Goal: Task Accomplishment & Management: Complete application form

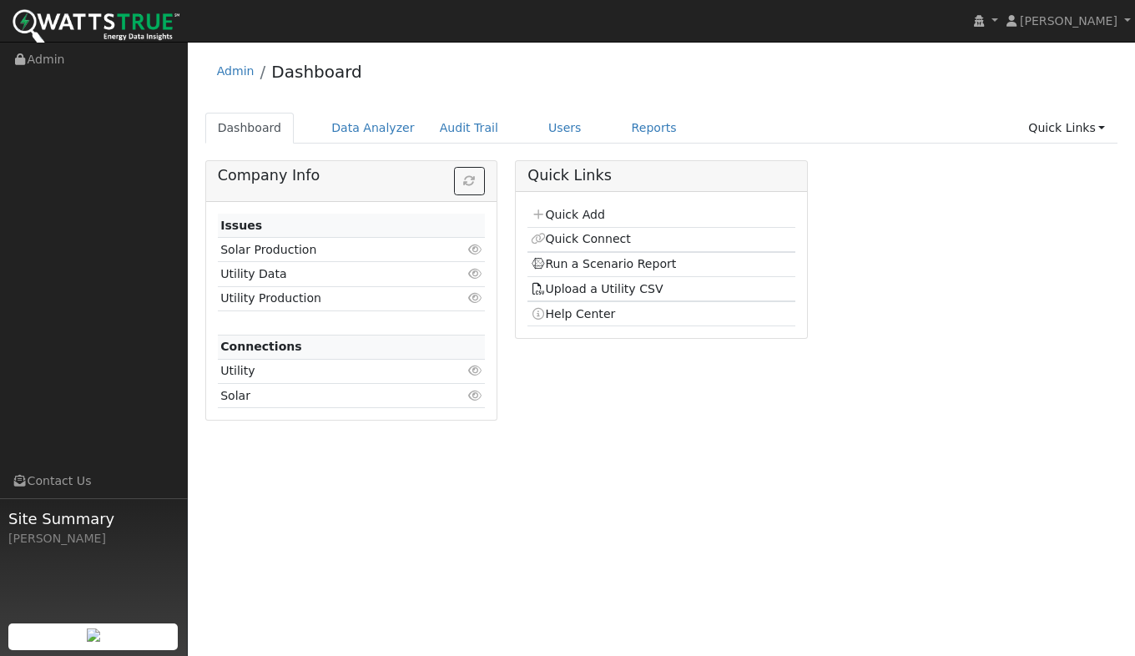
click at [569, 218] on link "Quick Add" at bounding box center [568, 214] width 74 height 13
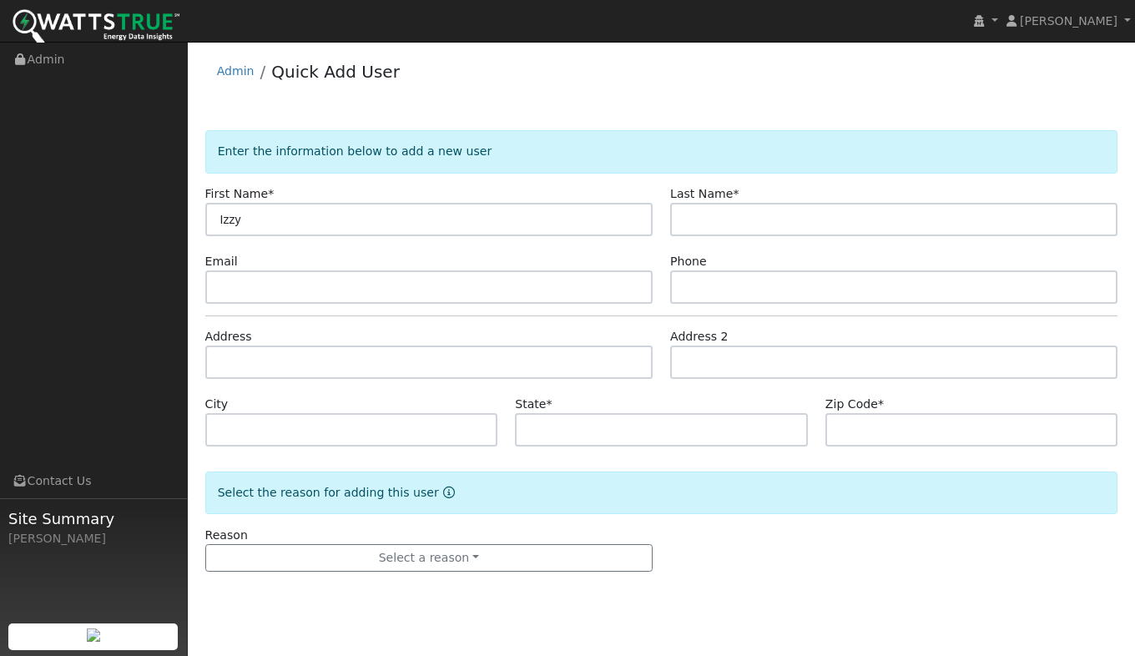
type input "Izzy"
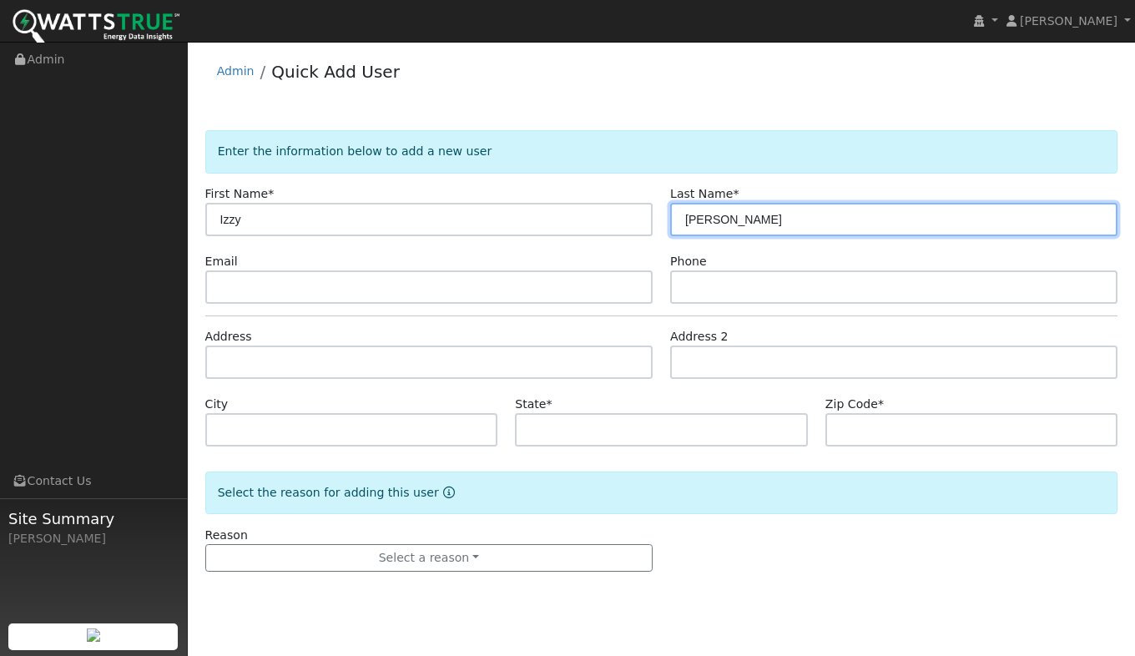
type input "Sanft"
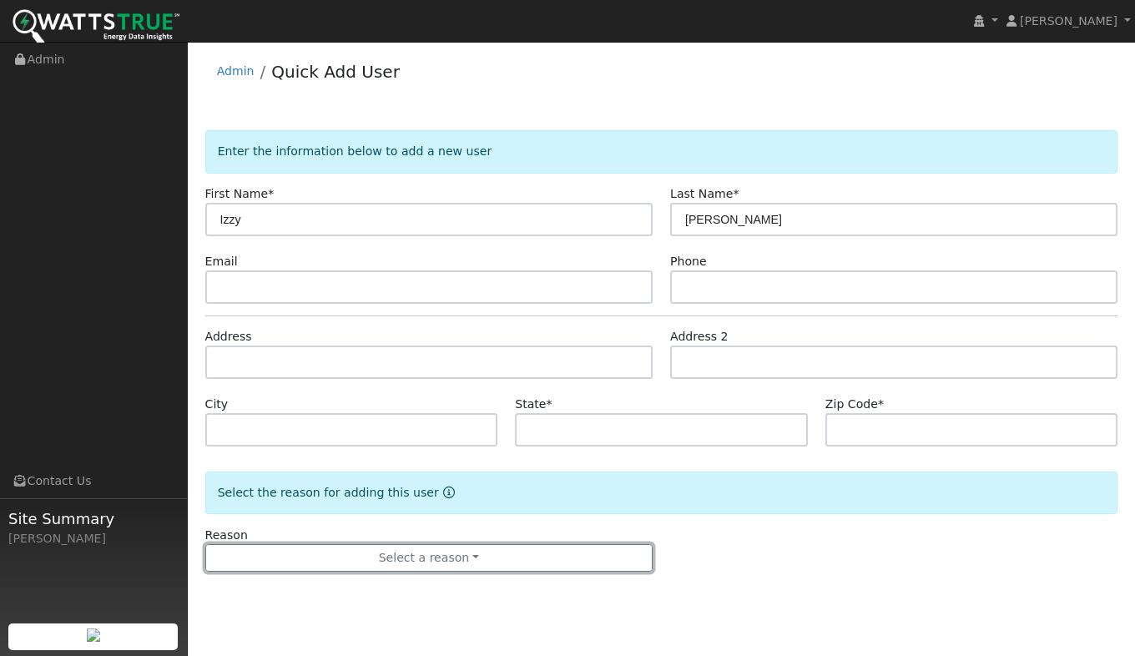
click at [411, 549] on button "Select a reason" at bounding box center [428, 558] width 447 height 28
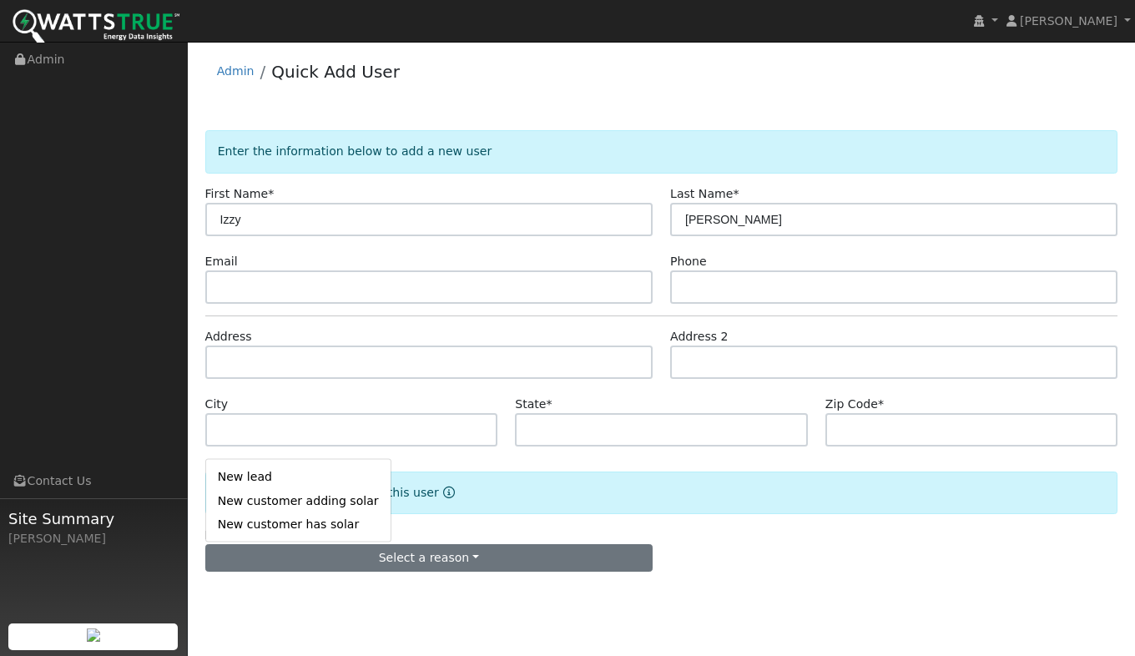
click at [256, 474] on link "New lead" at bounding box center [298, 476] width 184 height 23
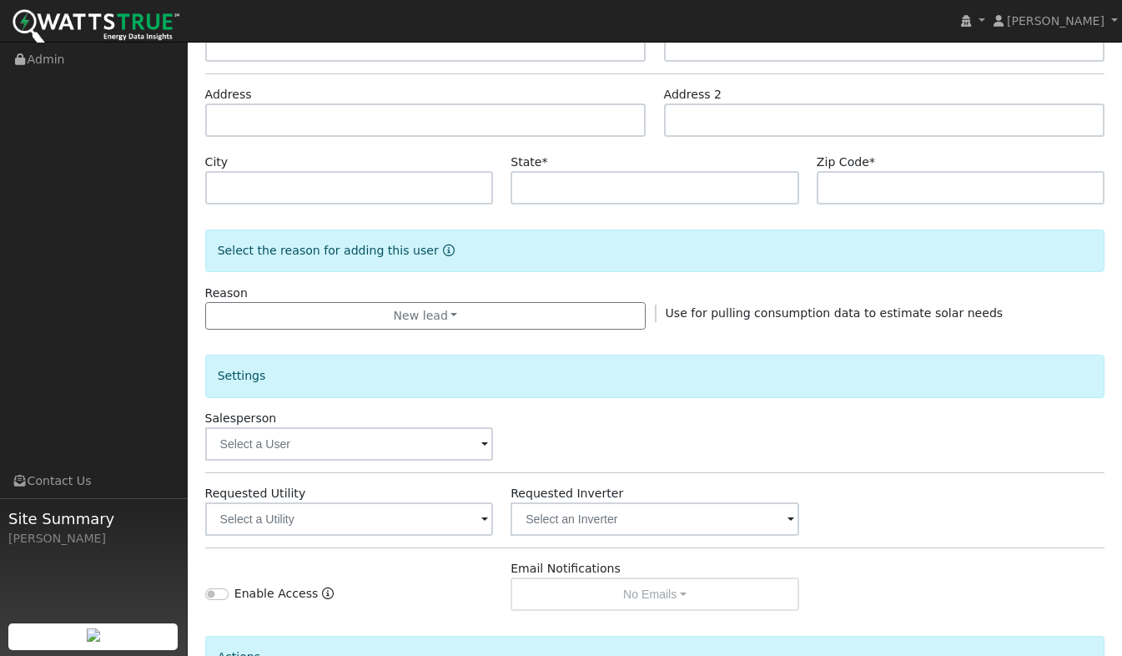
scroll to position [334, 0]
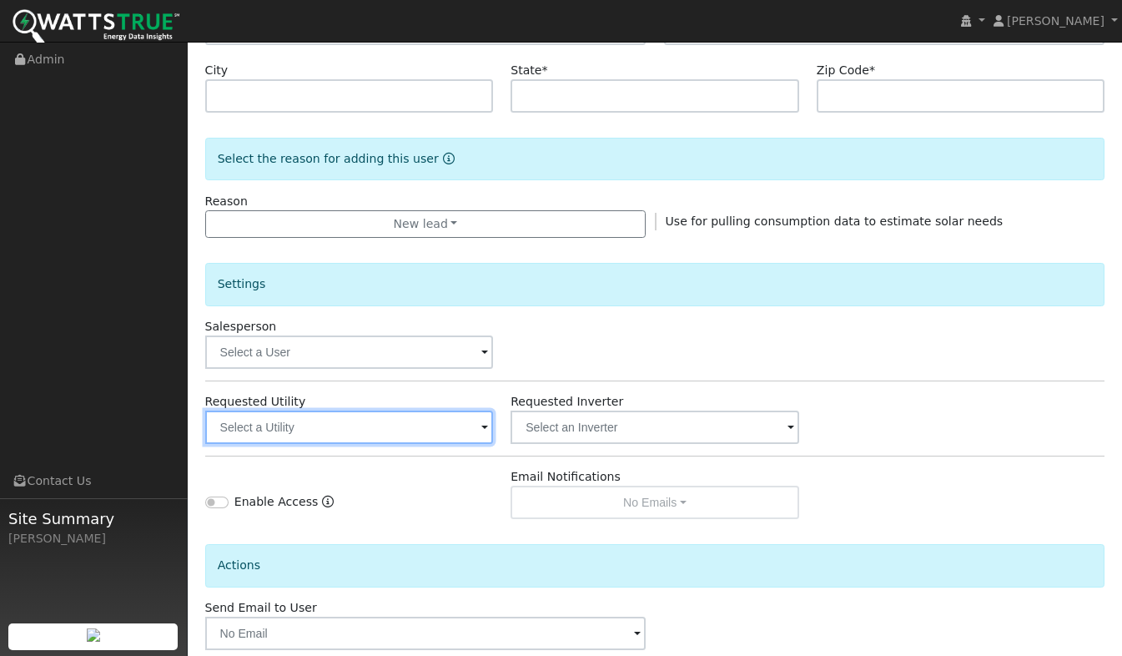
click at [297, 432] on input "text" at bounding box center [349, 426] width 289 height 33
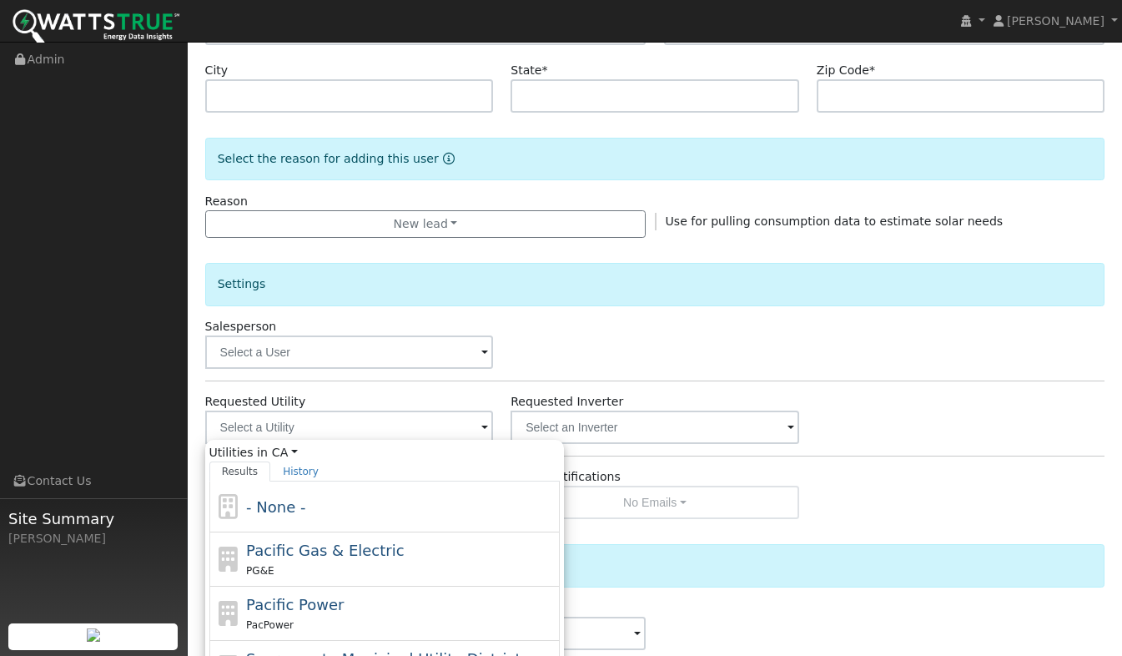
click at [285, 570] on div "PG&E" at bounding box center [400, 570] width 309 height 18
type input "Pacific Gas & Electric"
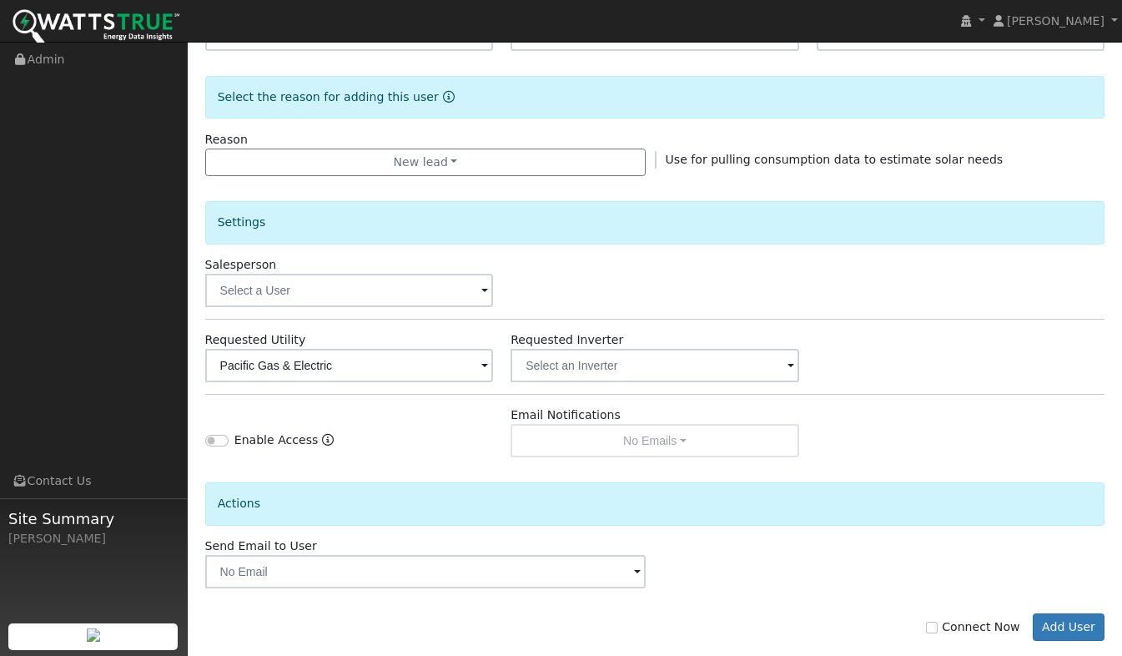
scroll to position [422, 0]
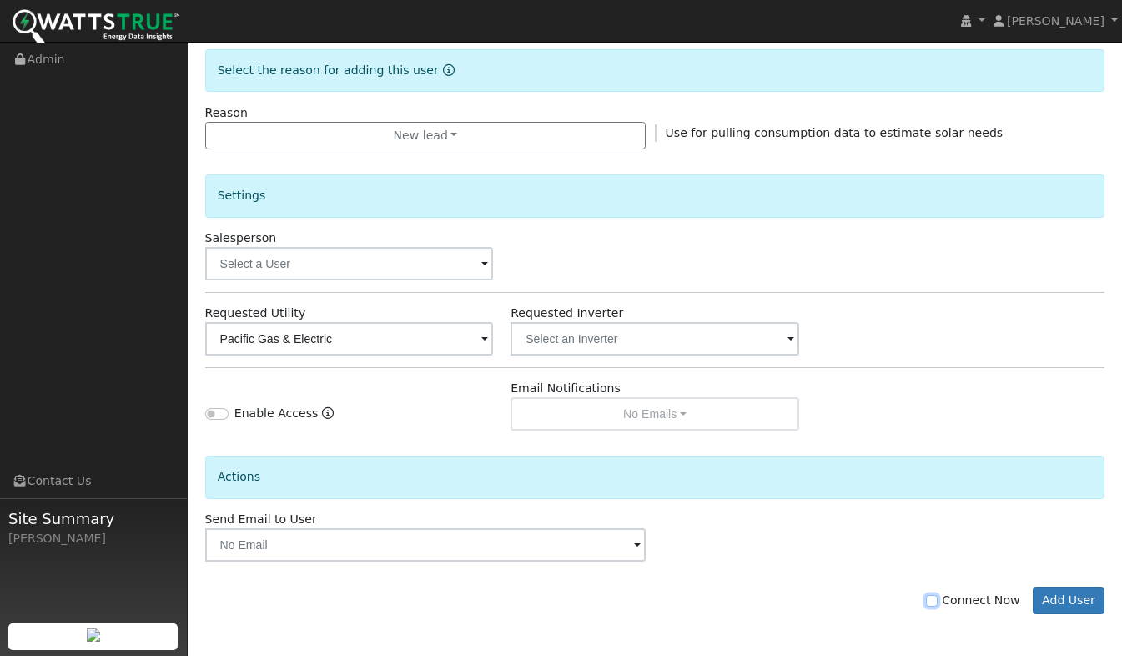
click at [938, 601] on input "Connect Now" at bounding box center [932, 601] width 12 height 12
checkbox input "true"
click at [1069, 594] on button "Add User" at bounding box center [1069, 600] width 73 height 28
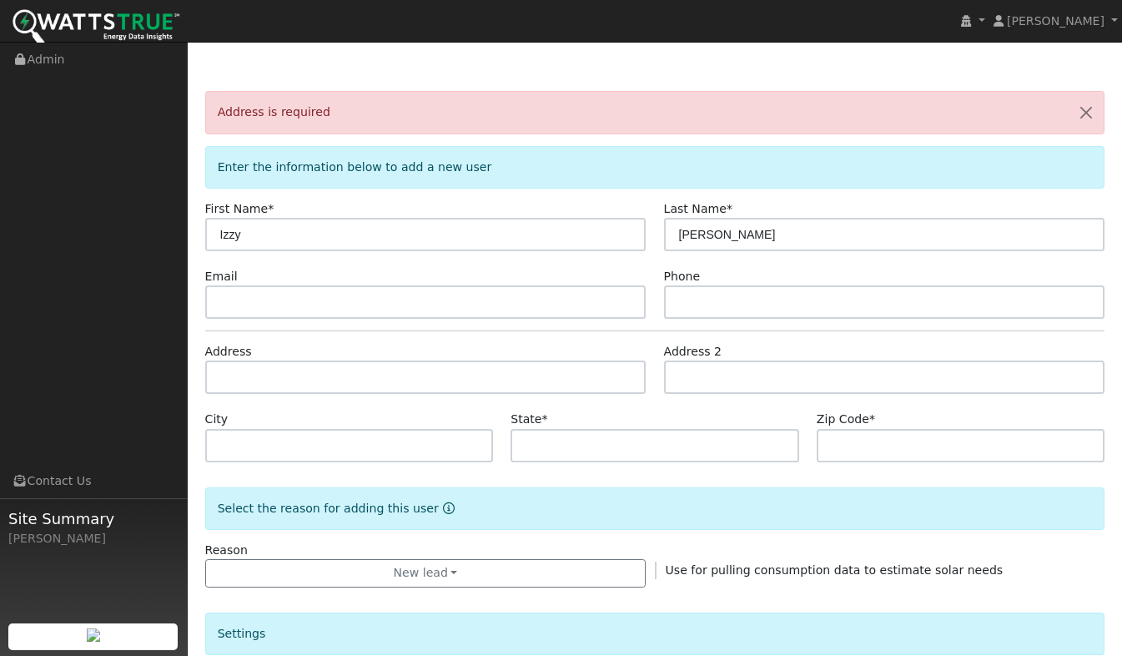
scroll to position [0, 0]
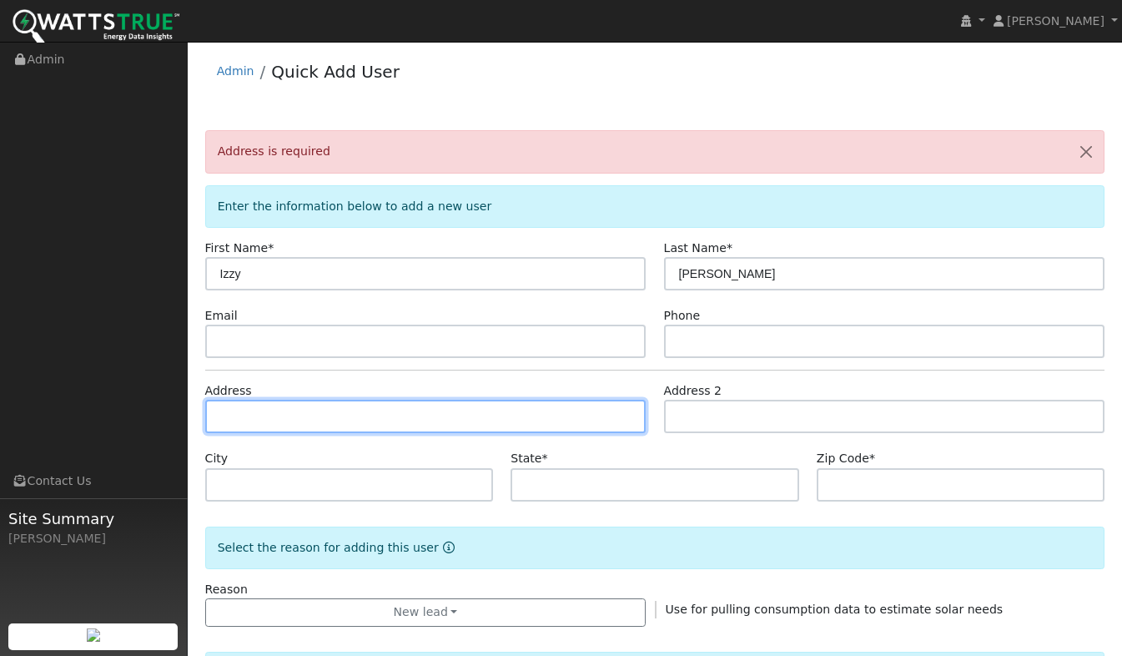
click at [239, 420] on input "text" at bounding box center [425, 416] width 441 height 33
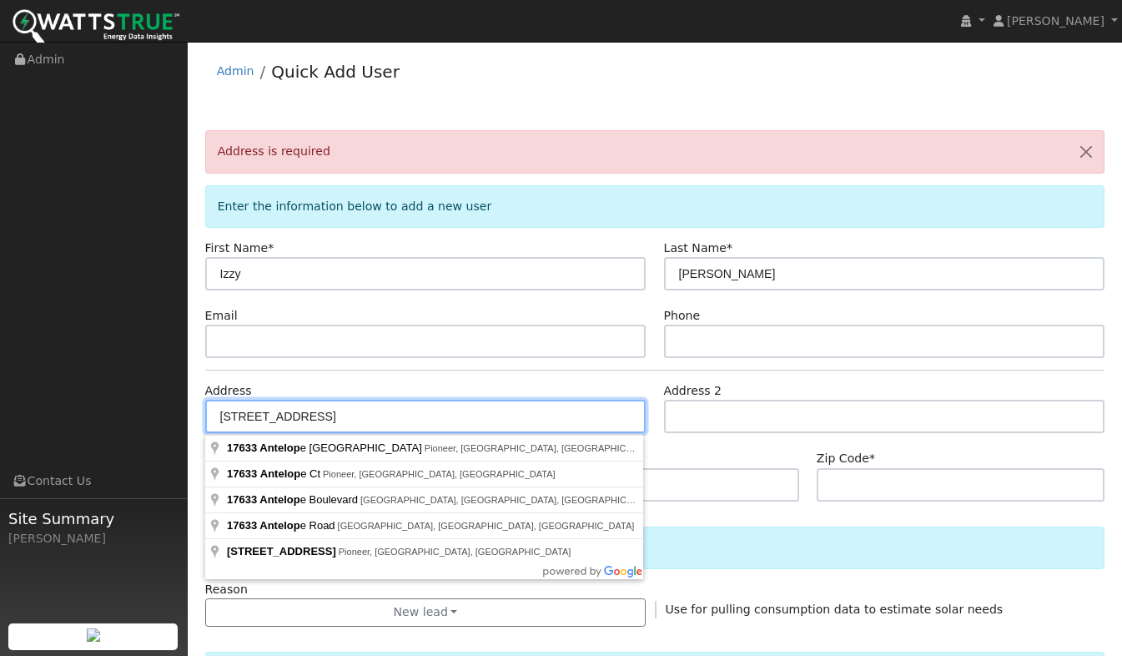
type input "17633 Antelope Court"
type input "Pioneer"
type input "CA"
type input "95666"
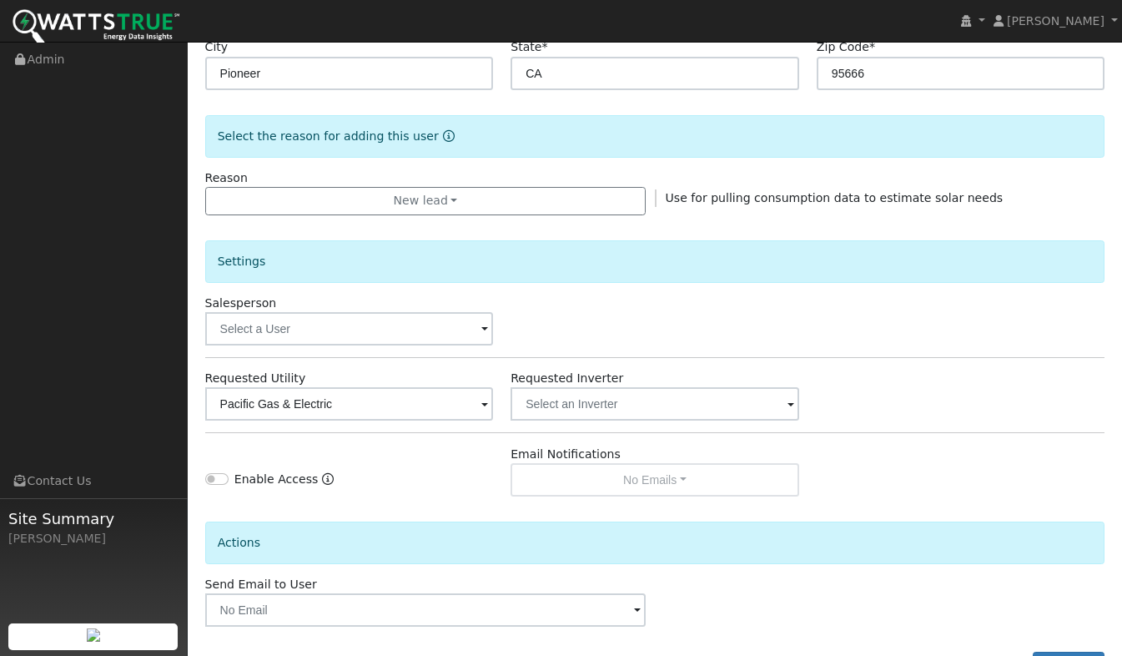
scroll to position [477, 0]
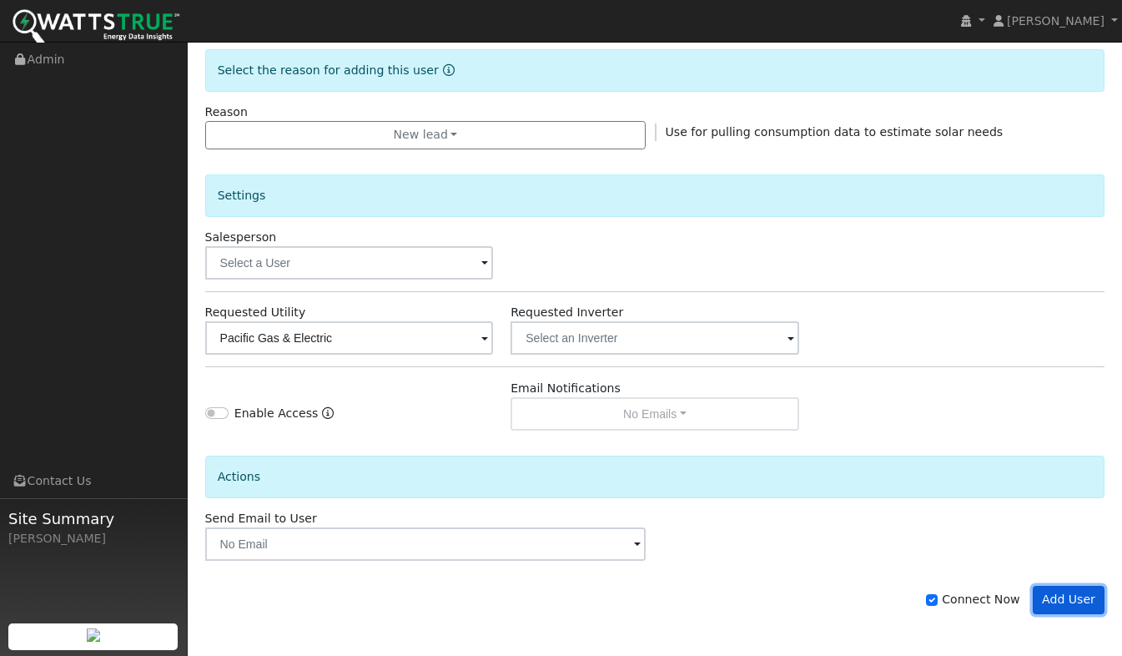
click at [1055, 600] on button "Add User" at bounding box center [1069, 600] width 73 height 28
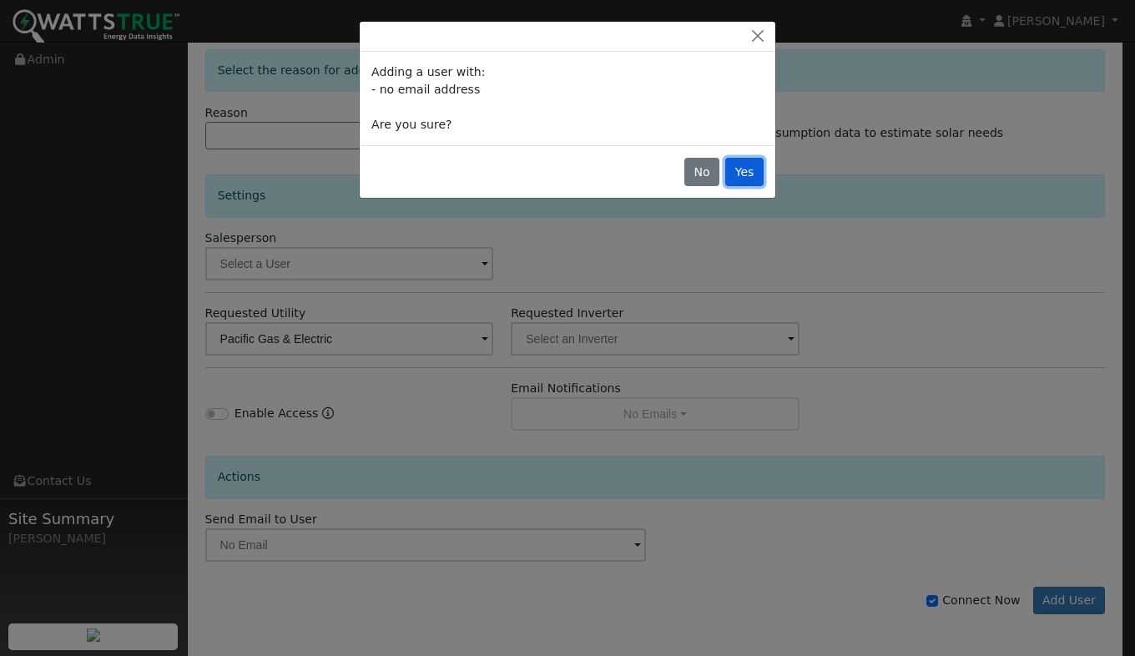
click at [742, 171] on button "Yes" at bounding box center [744, 172] width 38 height 28
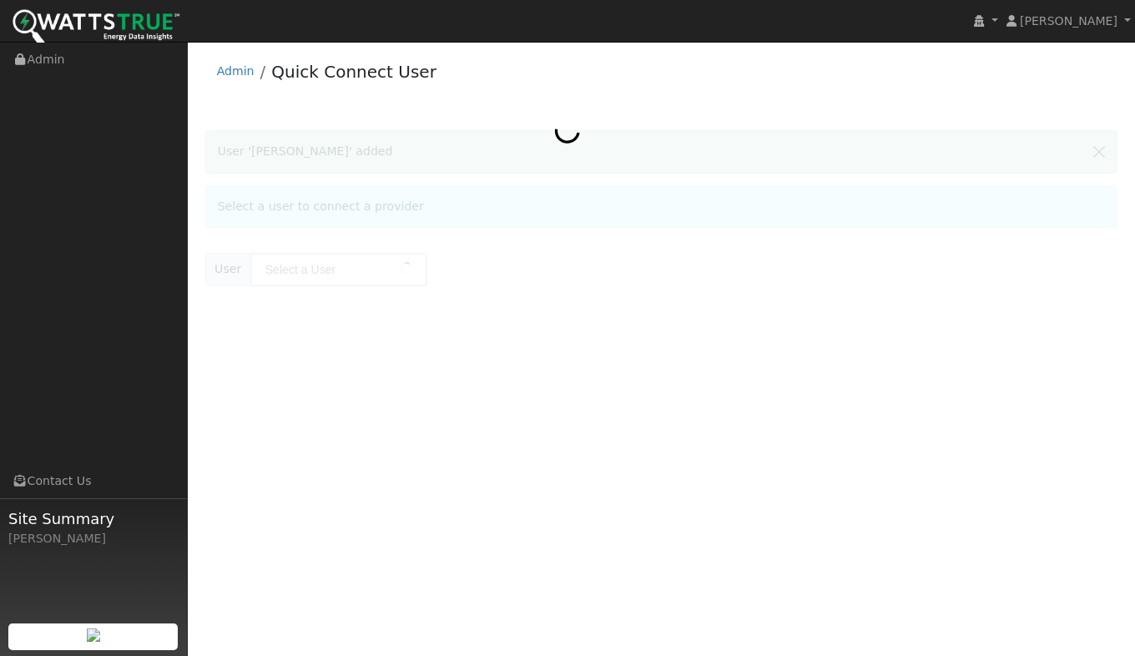
type input "[PERSON_NAME]"
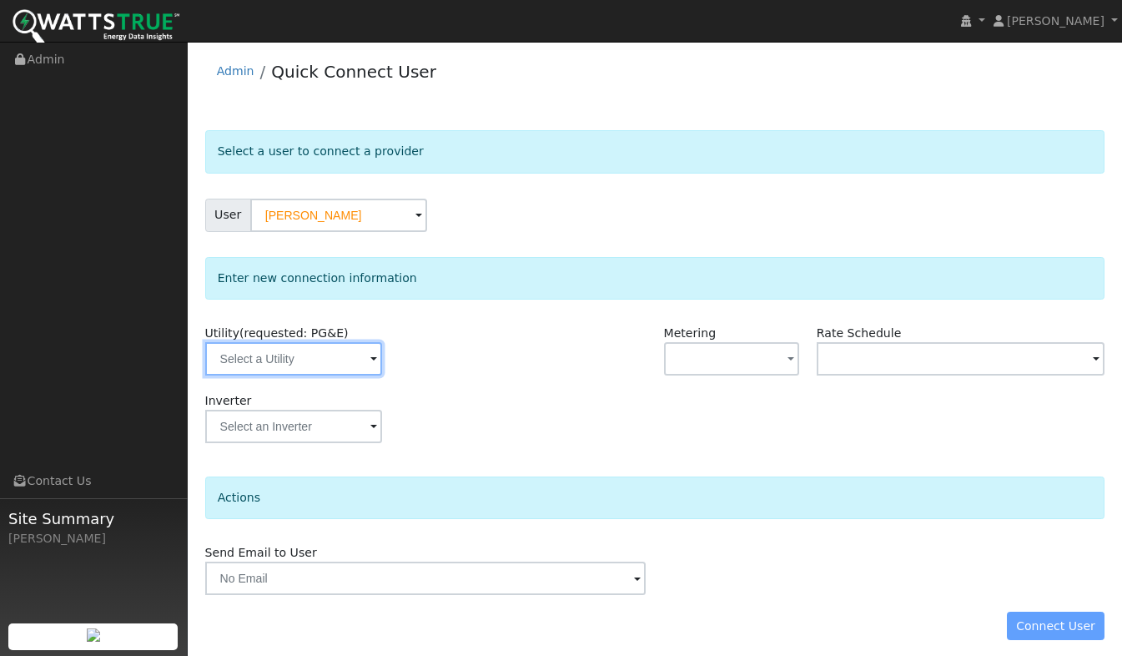
click at [277, 349] on input "text" at bounding box center [293, 358] width 177 height 33
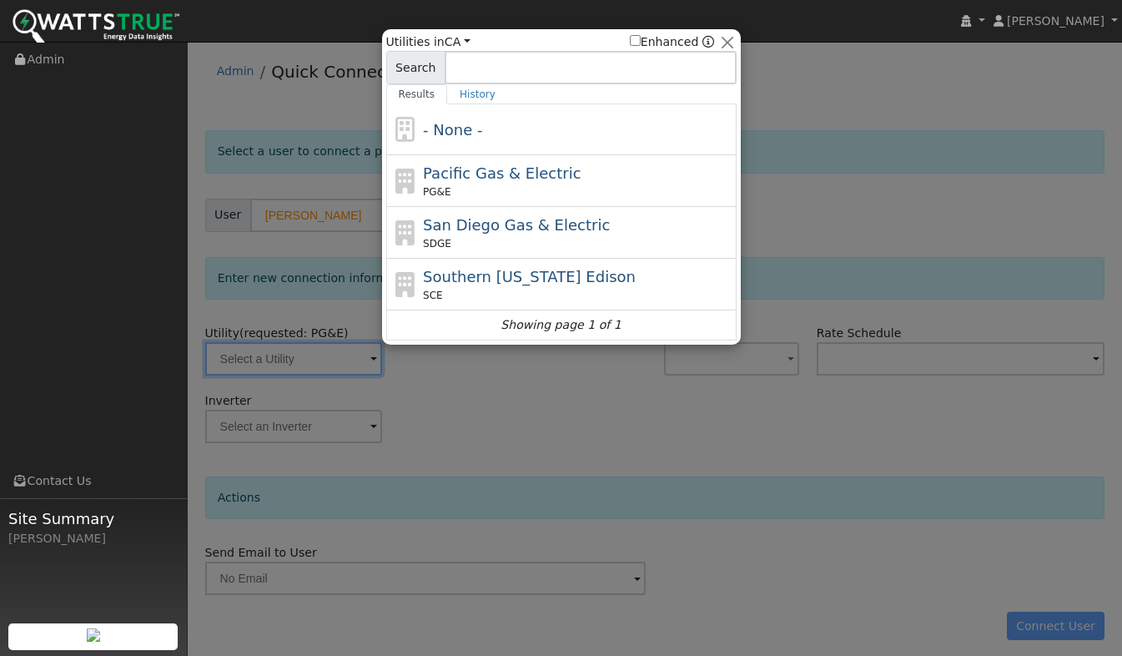
click at [495, 178] on span "Pacific Gas & Electric" at bounding box center [502, 173] width 158 height 18
type input "PG&E"
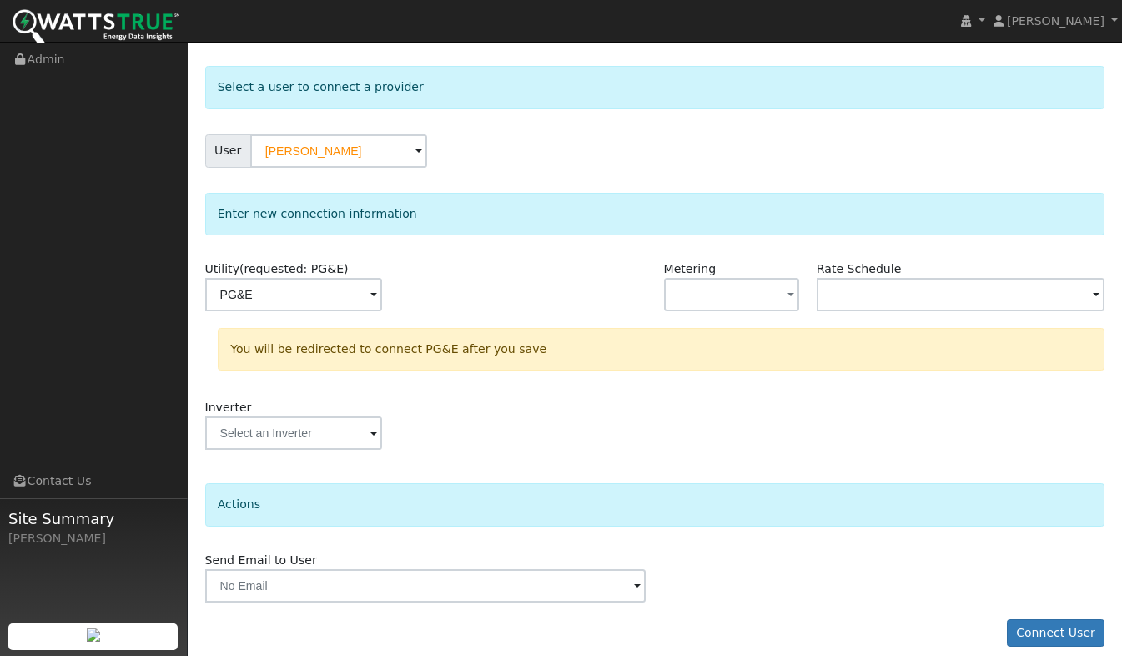
scroll to position [80, 0]
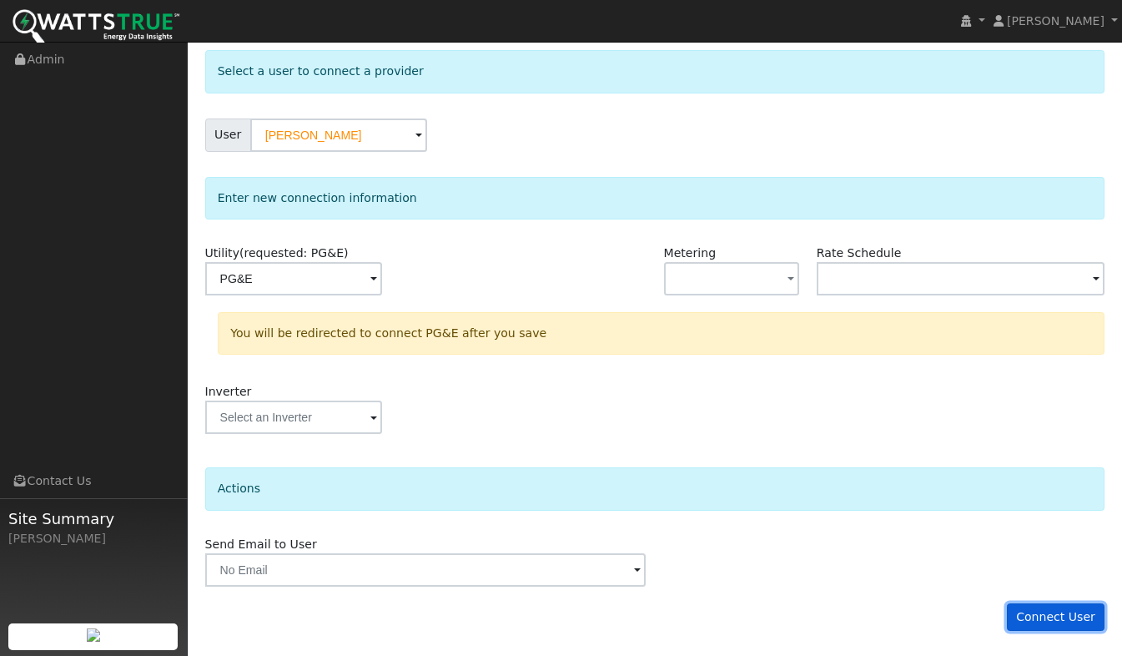
click at [1067, 625] on button "Connect User" at bounding box center [1056, 617] width 98 height 28
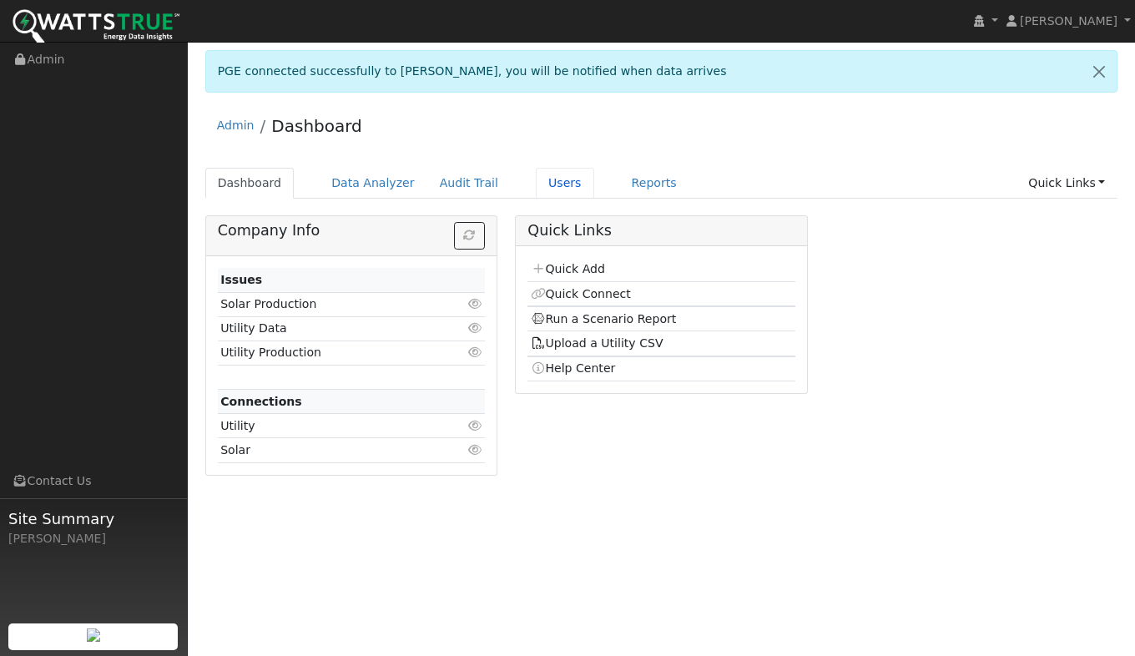
click at [536, 186] on link "Users" at bounding box center [565, 183] width 58 height 31
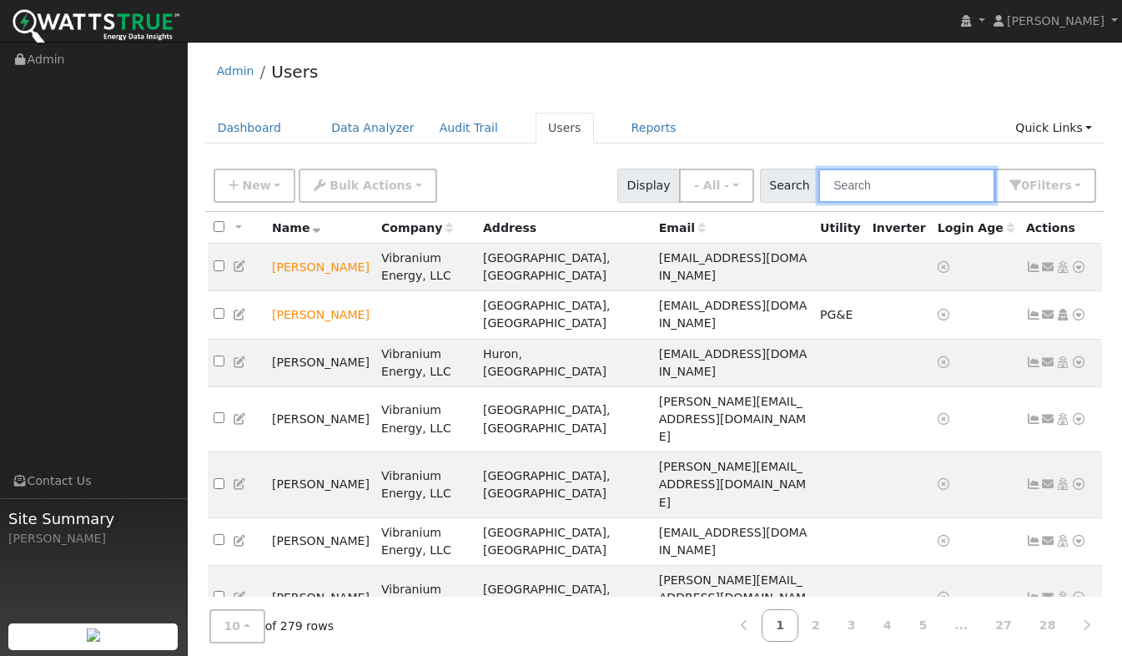
click at [886, 191] on input "text" at bounding box center [906, 186] width 177 height 34
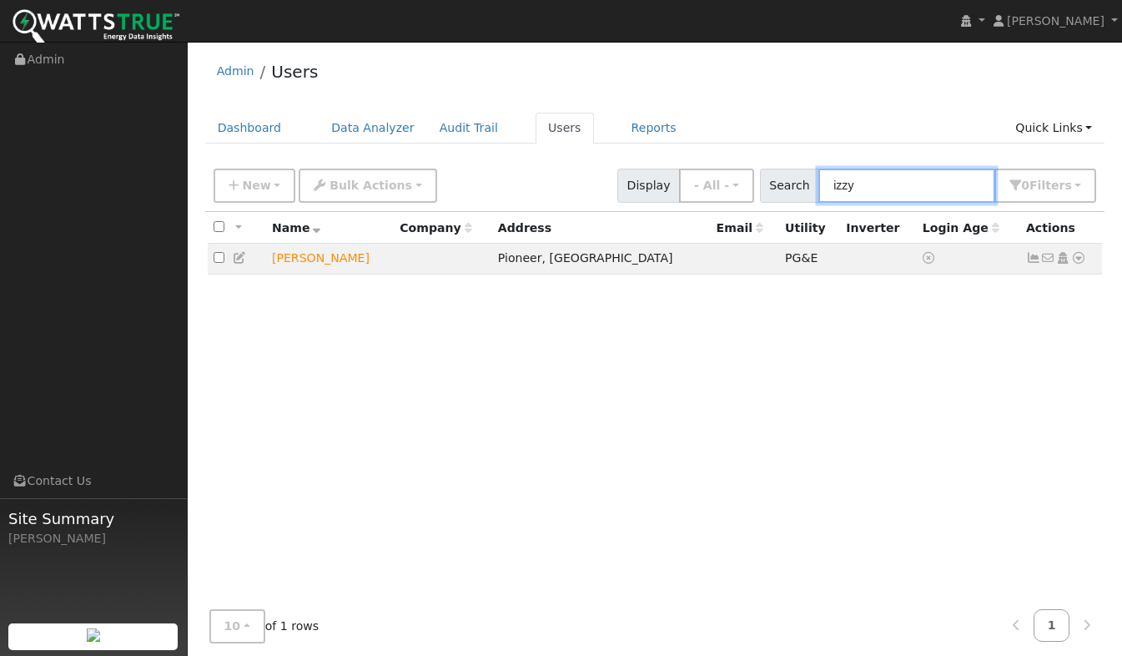
type input "izzy"
click at [1081, 258] on icon at bounding box center [1078, 258] width 15 height 12
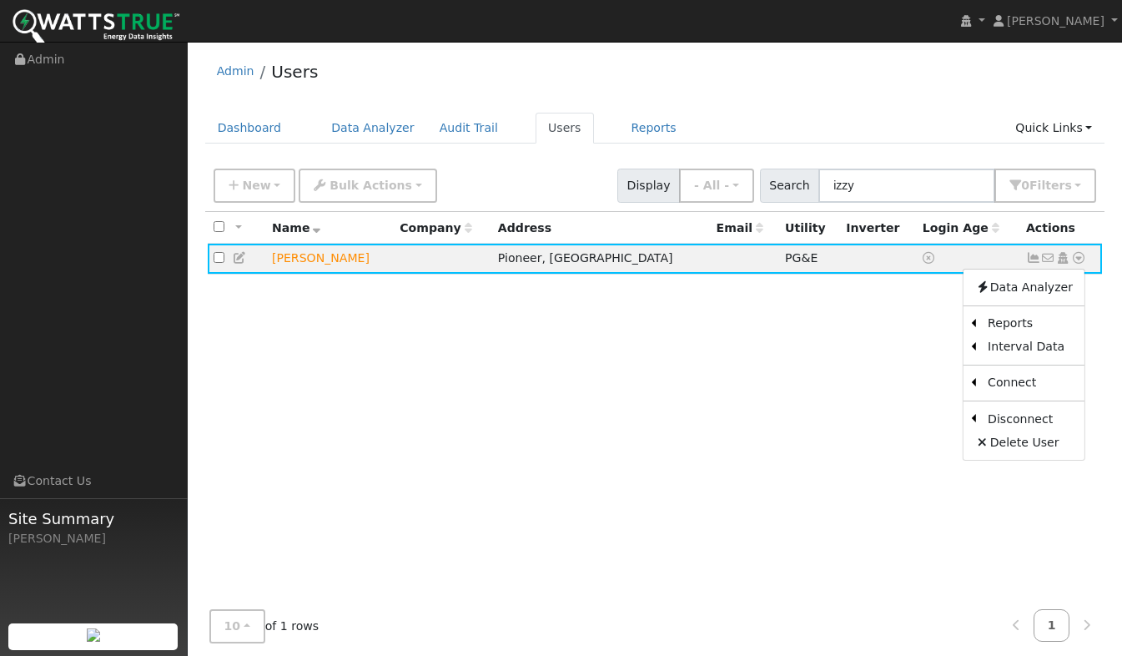
click at [1020, 284] on link "Data Analyzer" at bounding box center [1023, 286] width 121 height 23
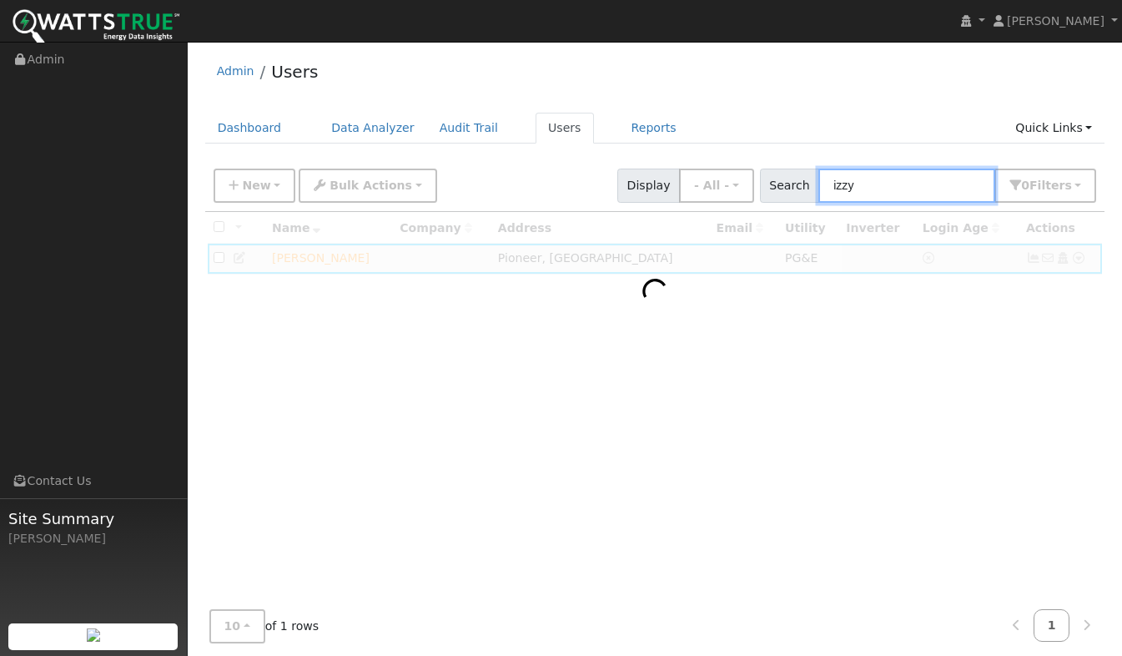
drag, startPoint x: 890, startPoint y: 189, endPoint x: 815, endPoint y: 184, distance: 75.3
click at [815, 184] on div "Search izzy 0 Filter s My accounts Role Show - All - Show Leads Admin Billing A…" at bounding box center [928, 186] width 337 height 34
click at [748, 105] on div "Admin Users Dashboard Data Analyzer Audit Trail Users Reports Quick Links Quick…" at bounding box center [655, 357] width 918 height 615
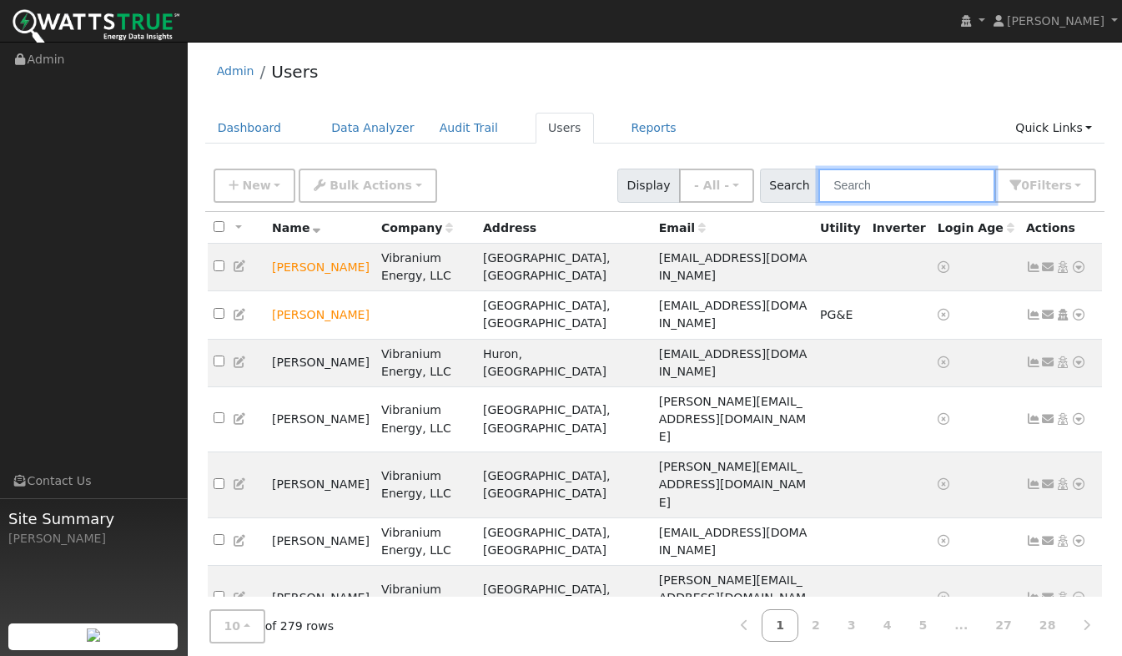
click at [860, 184] on input "text" at bounding box center [906, 186] width 177 height 34
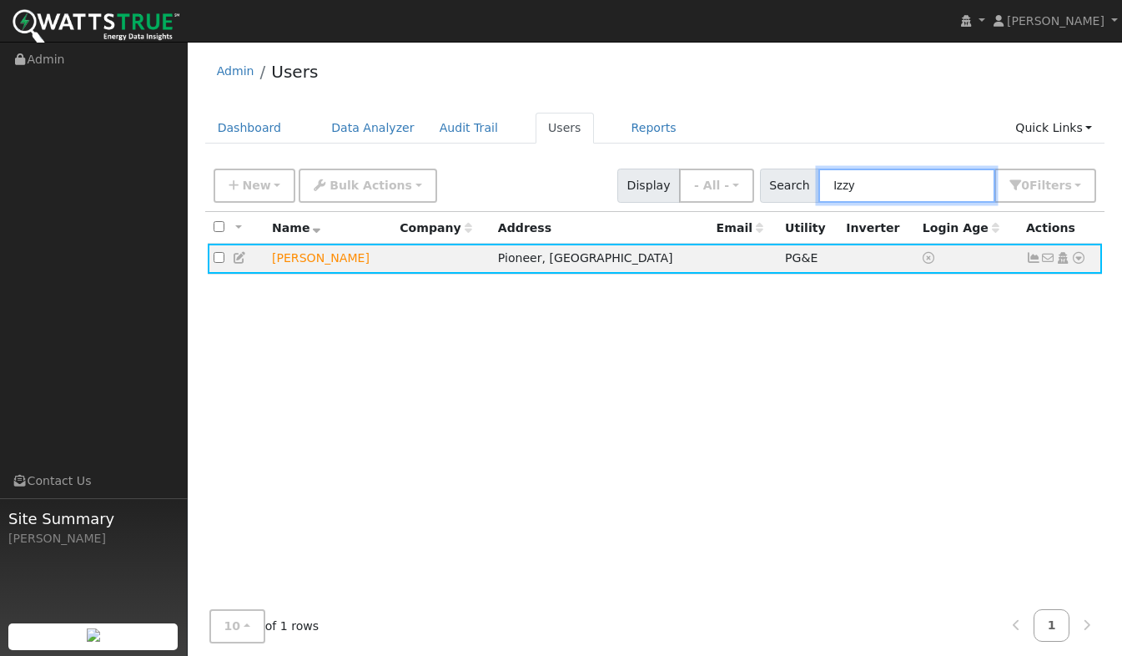
type input "Izzy"
click at [1075, 258] on icon at bounding box center [1078, 258] width 15 height 12
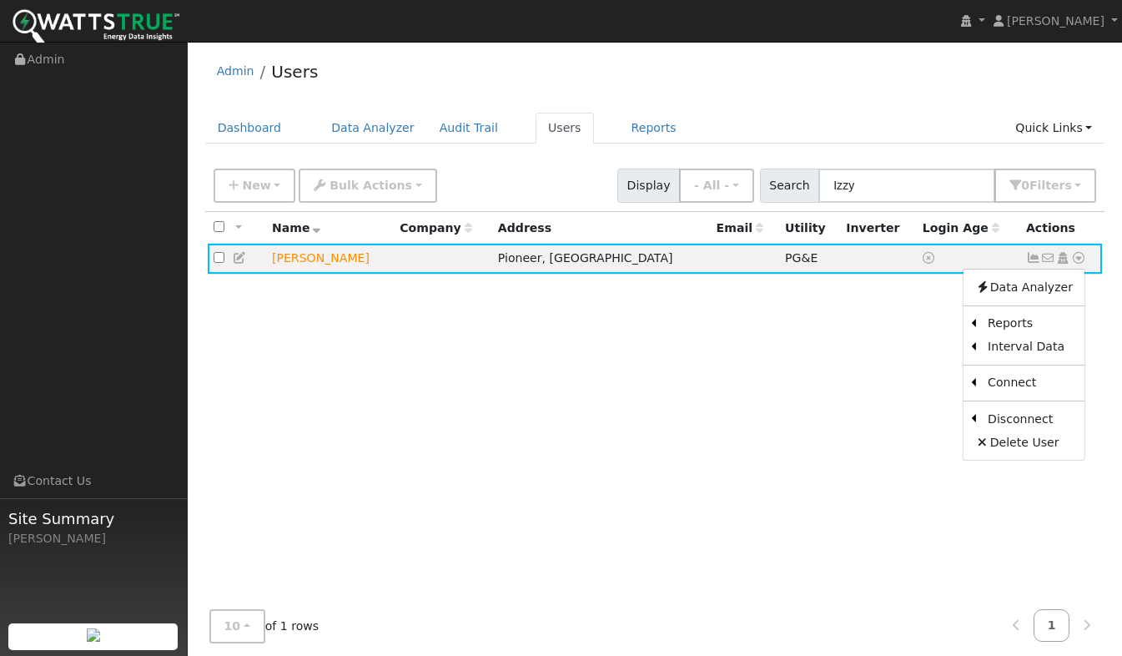
click at [0, 0] on link "Scenario" at bounding box center [0, 0] width 0 height 0
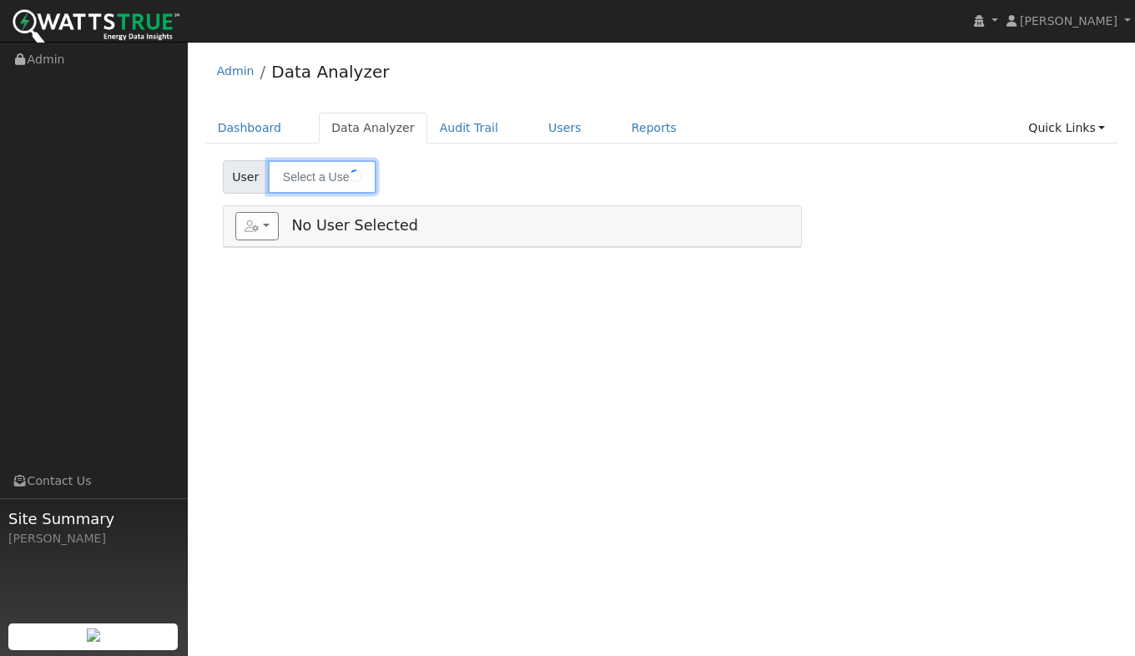
type input "[PERSON_NAME]"
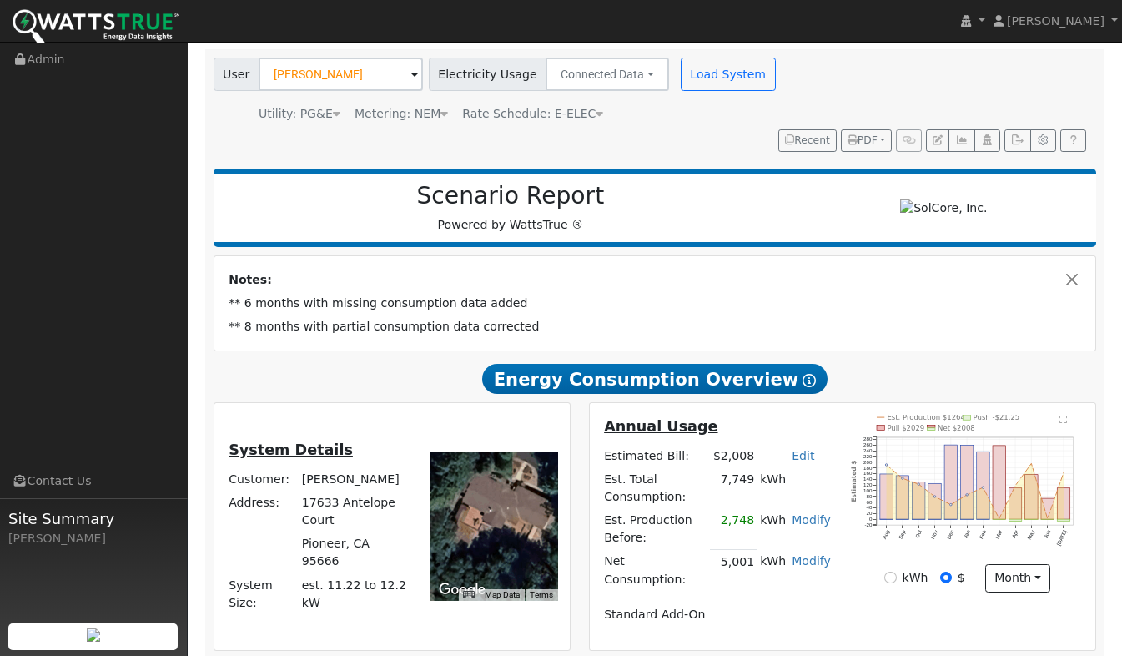
scroll to position [250, 0]
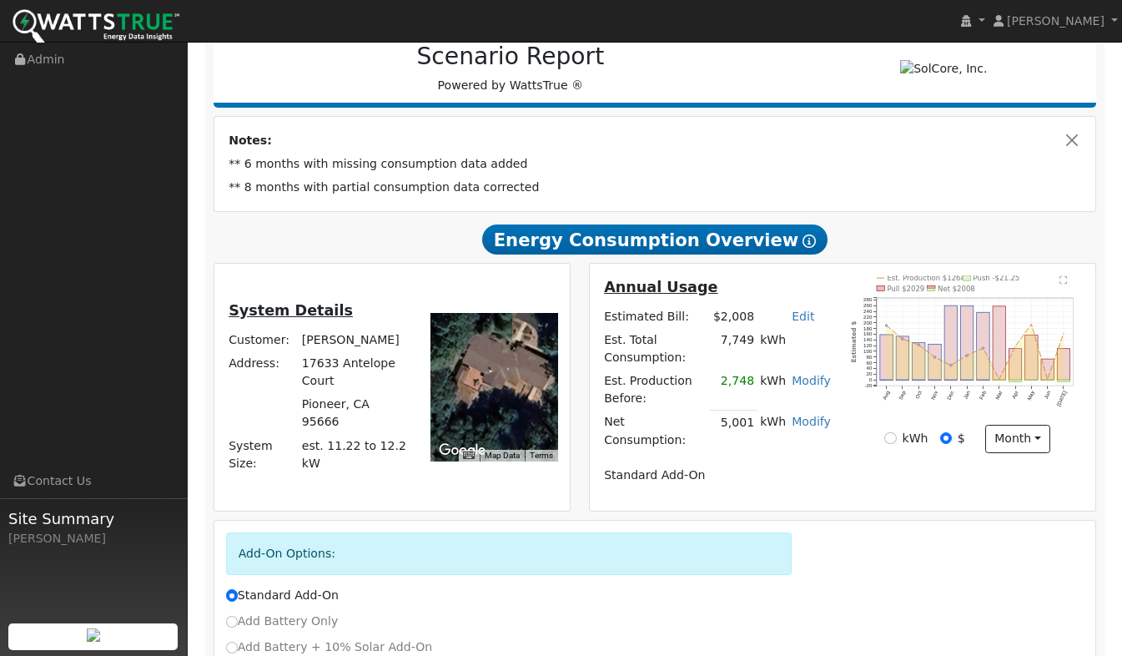
click at [687, 152] on td "** 6 months with missing consumption data added" at bounding box center [655, 163] width 858 height 23
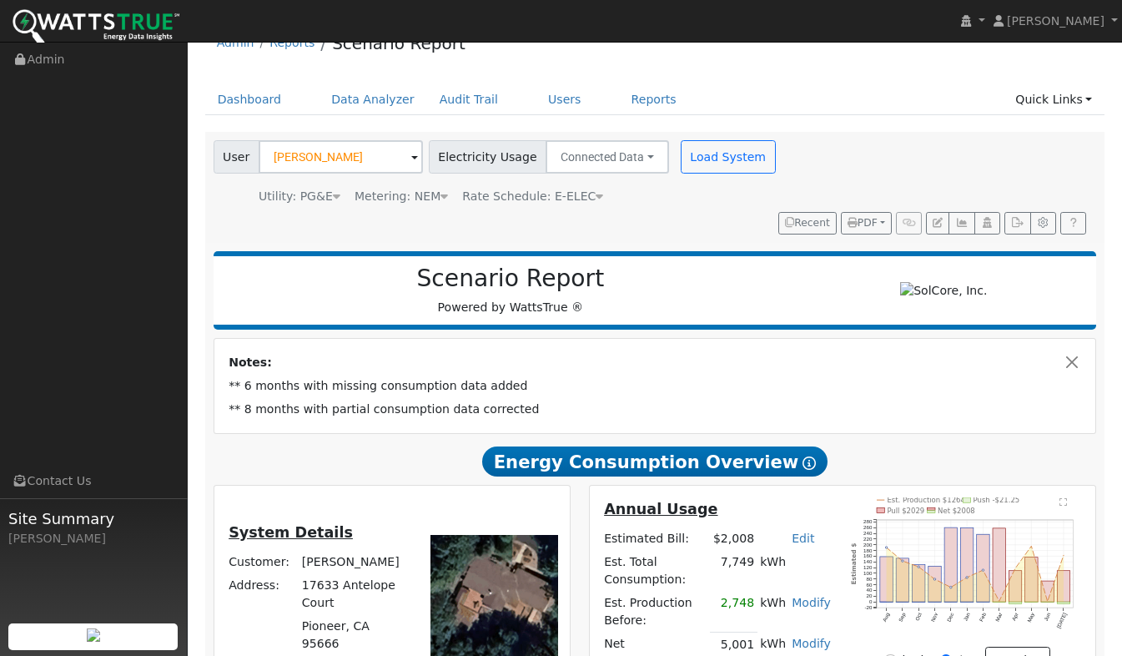
scroll to position [0, 0]
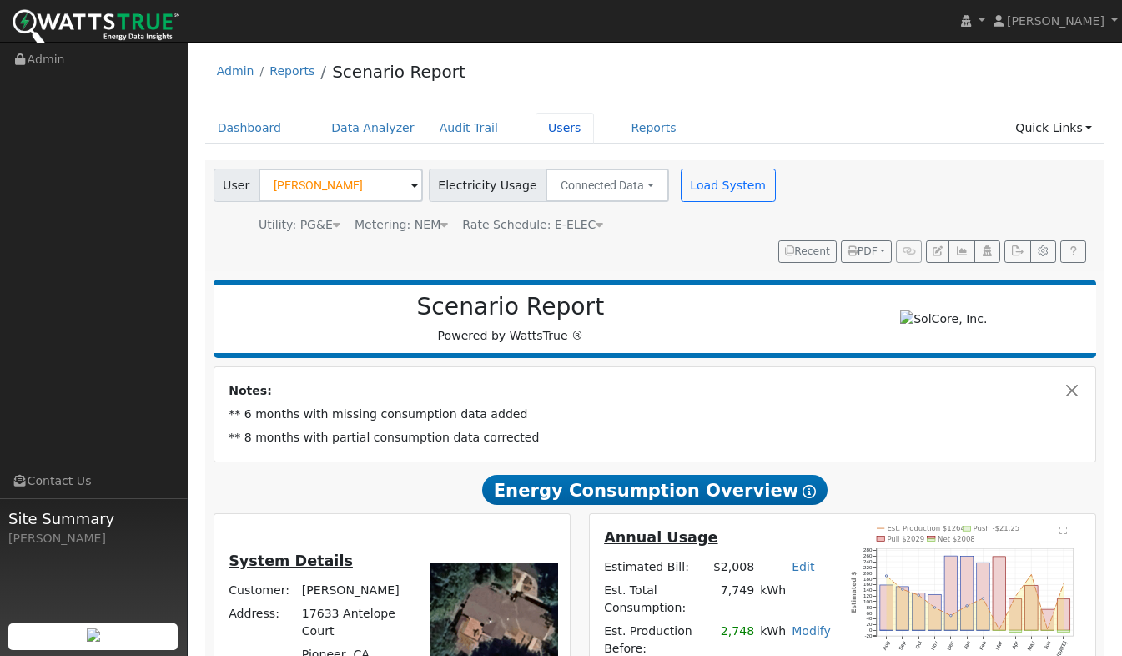
click at [540, 128] on link "Users" at bounding box center [565, 128] width 58 height 31
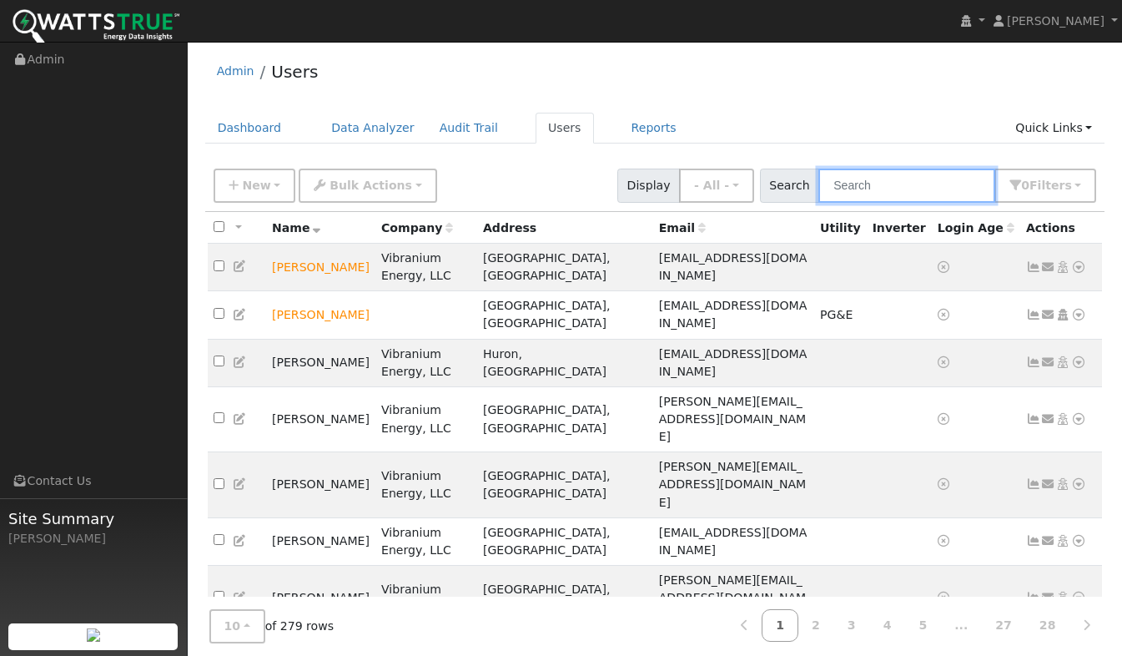
click at [881, 179] on input "text" at bounding box center [906, 186] width 177 height 34
type input "[PERSON_NAME]"
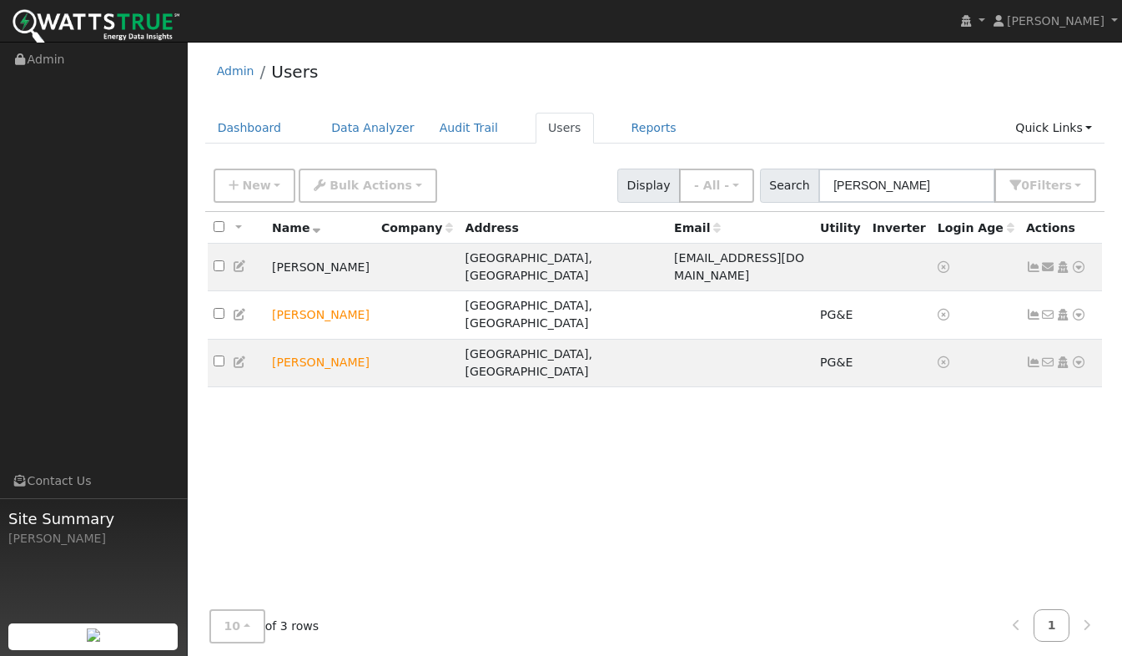
click at [1074, 261] on icon at bounding box center [1078, 267] width 15 height 12
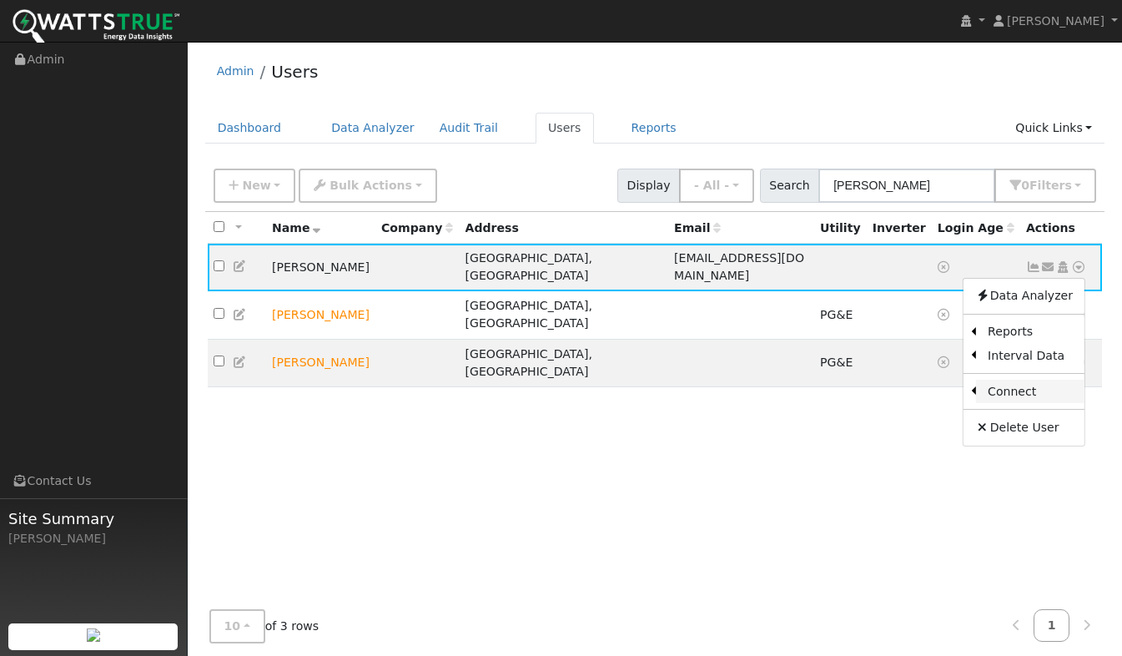
click at [1003, 389] on link "Connect" at bounding box center [1030, 391] width 108 height 23
click at [1081, 266] on icon at bounding box center [1078, 267] width 15 height 12
click at [0, 0] on link "Utility" at bounding box center [0, 0] width 0 height 0
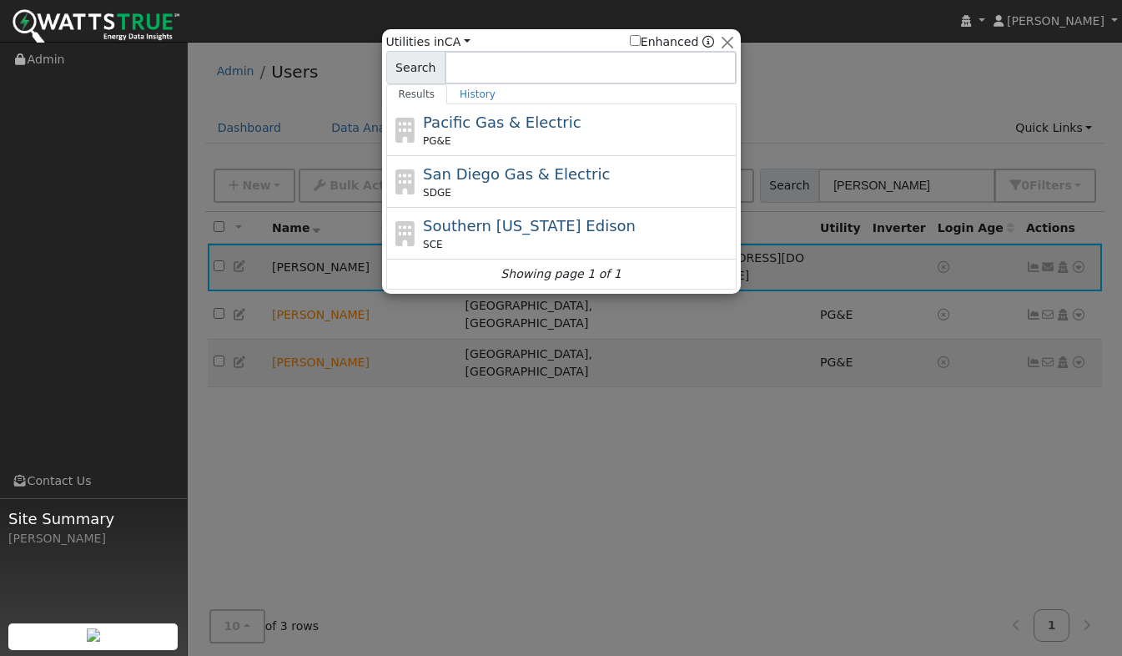
click at [491, 139] on div "PG&E" at bounding box center [577, 140] width 309 height 15
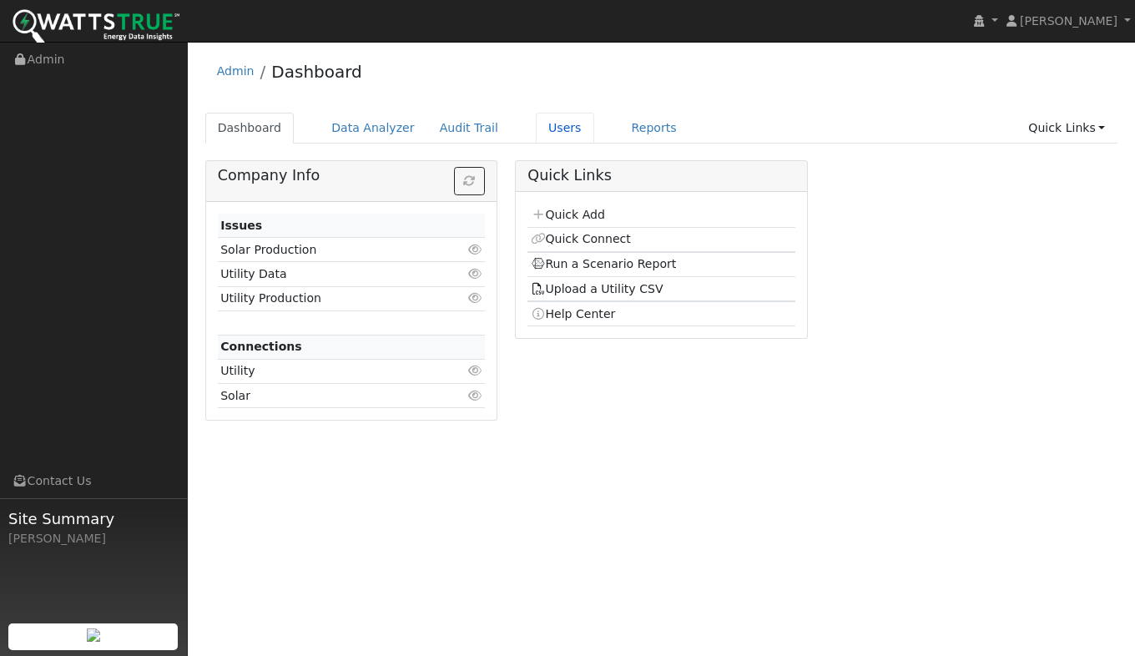
click at [536, 130] on link "Users" at bounding box center [565, 128] width 58 height 31
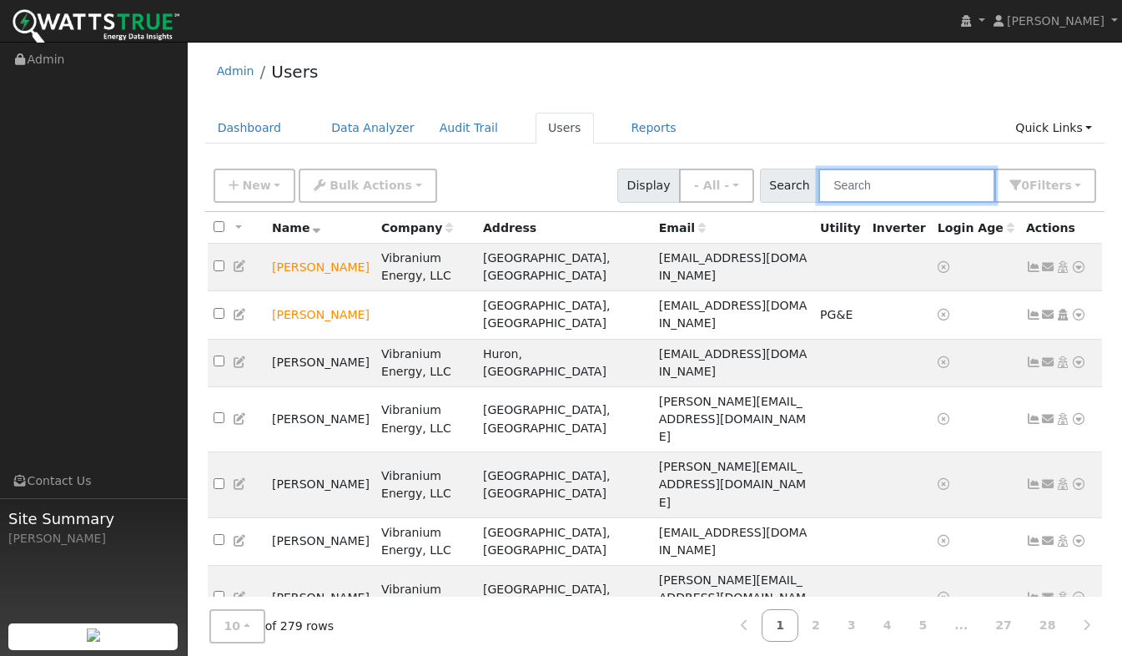
click at [883, 189] on input "text" at bounding box center [906, 186] width 177 height 34
type input "[PERSON_NAME]"
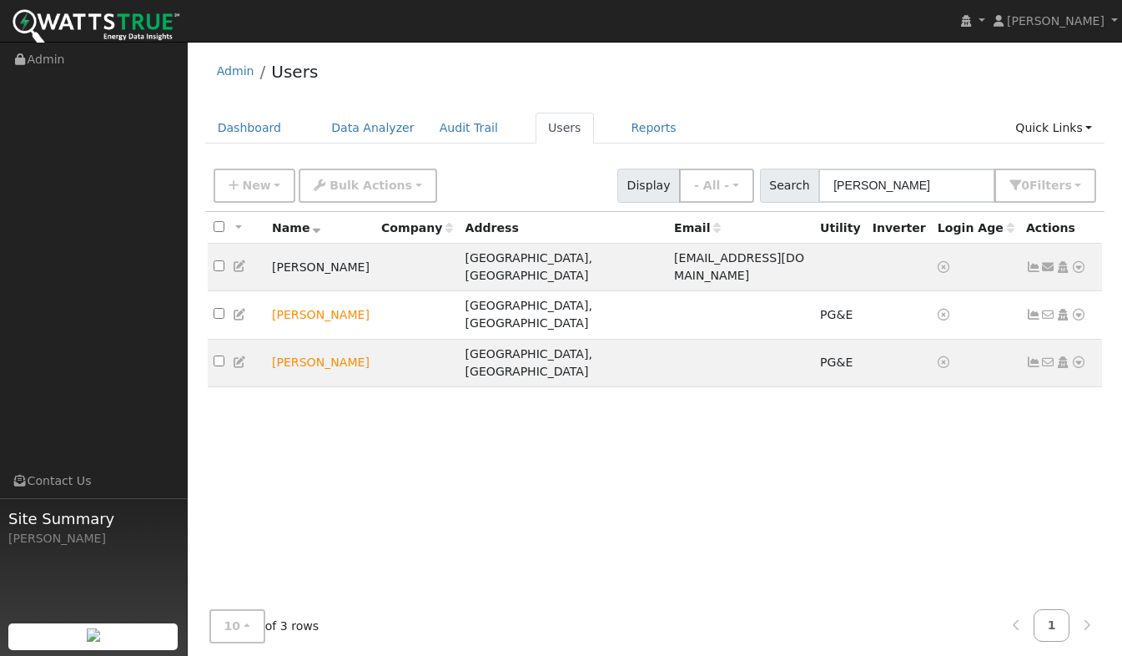
click at [1076, 261] on icon at bounding box center [1078, 267] width 15 height 12
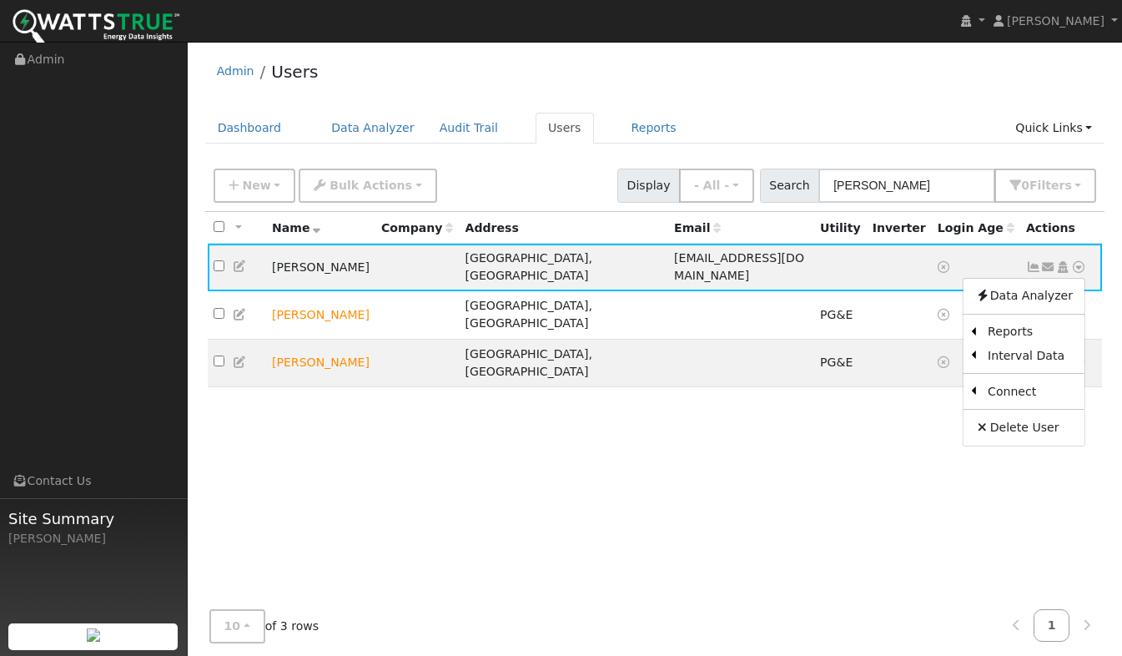
click at [0, 0] on link "Utility" at bounding box center [0, 0] width 0 height 0
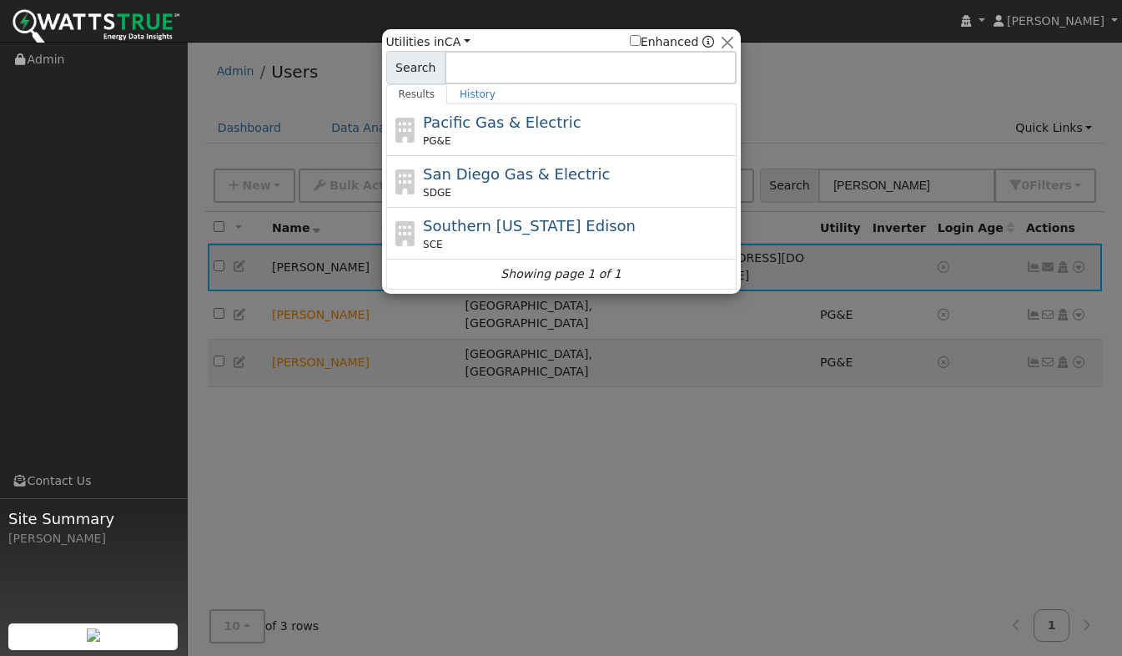
click at [466, 123] on span "Pacific Gas & Electric" at bounding box center [502, 122] width 158 height 18
